Goal: Task Accomplishment & Management: Manage account settings

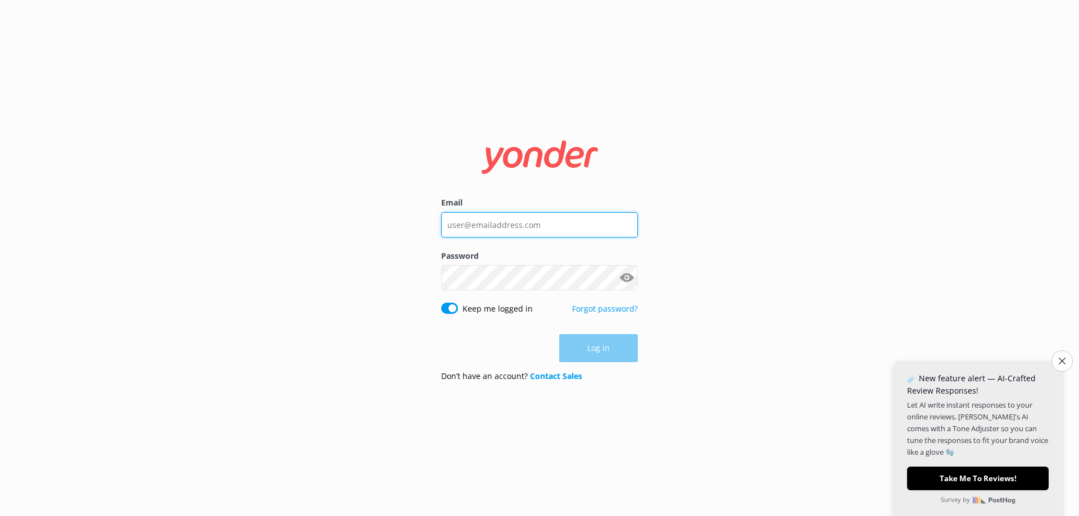
type input "[EMAIL_ADDRESS][DOMAIN_NAME]"
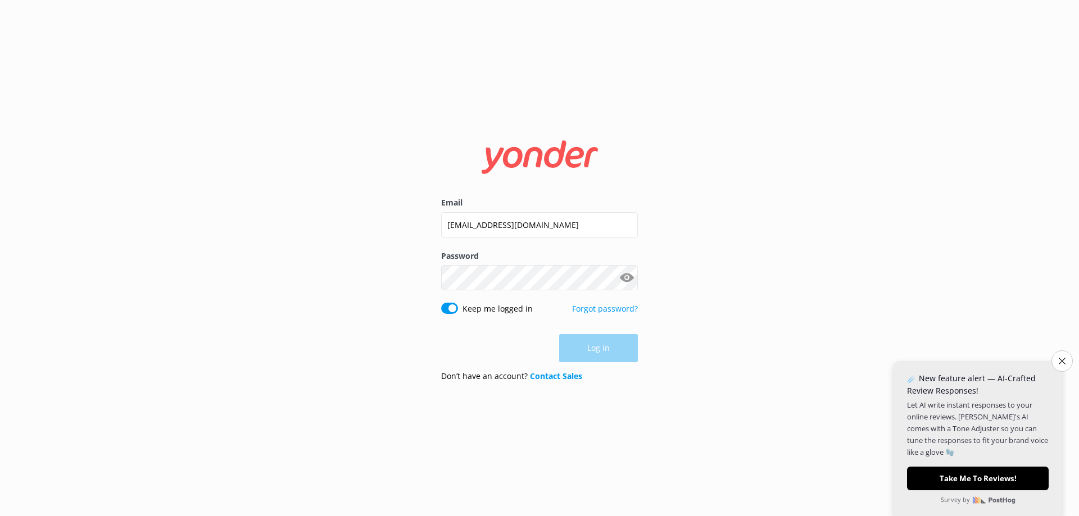
click at [605, 349] on div "Log in" at bounding box center [539, 348] width 197 height 28
click at [1051, 361] on button "Close survey" at bounding box center [1062, 361] width 24 height 24
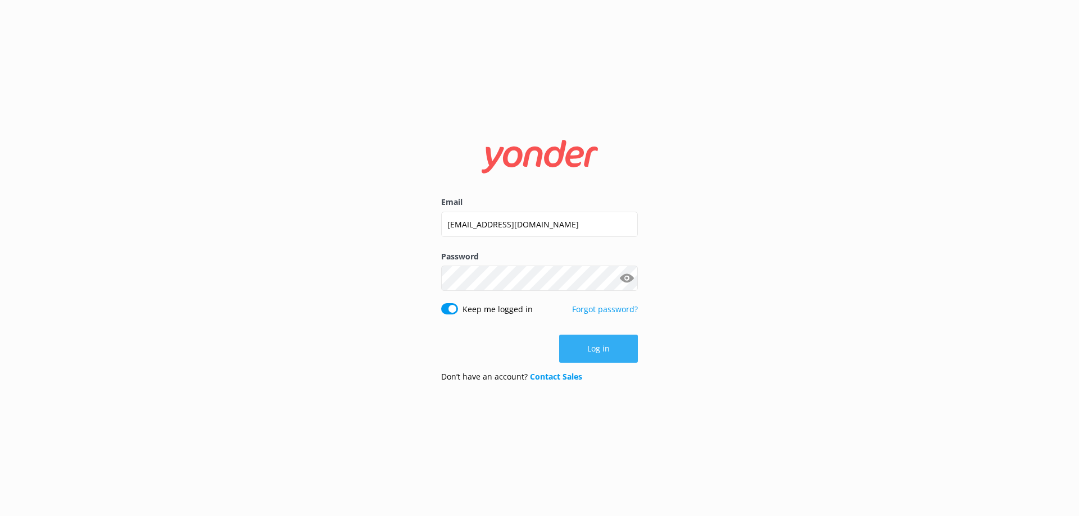
click at [634, 358] on button "Log in" at bounding box center [598, 349] width 79 height 28
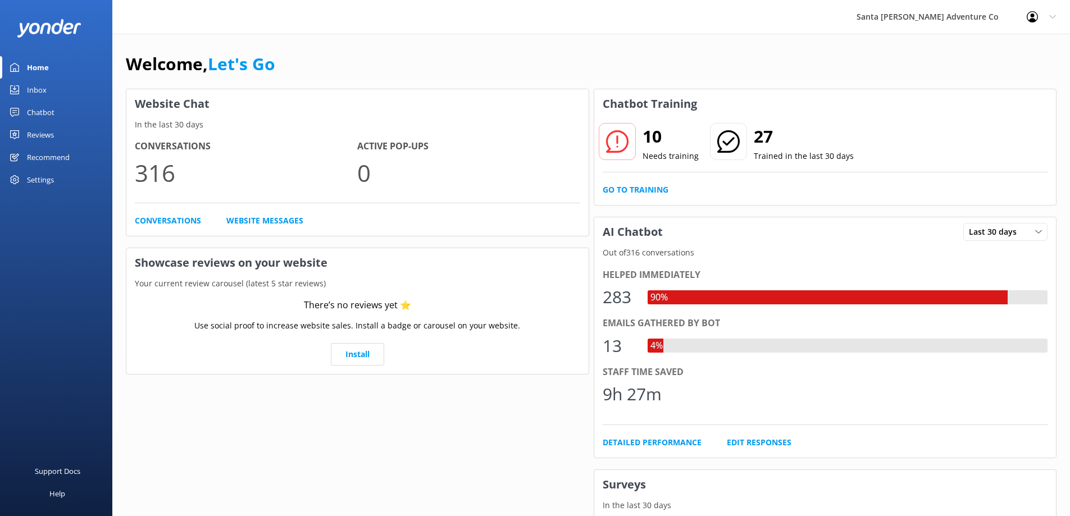
click at [27, 80] on div "Inbox" at bounding box center [37, 90] width 20 height 22
